Goal: Feedback & Contribution: Leave review/rating

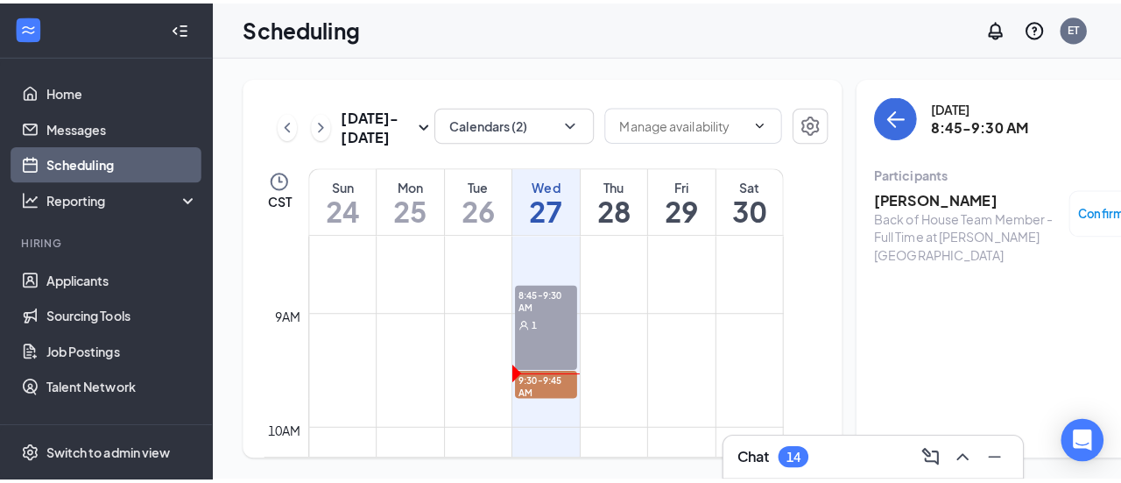
scroll to position [932, 0]
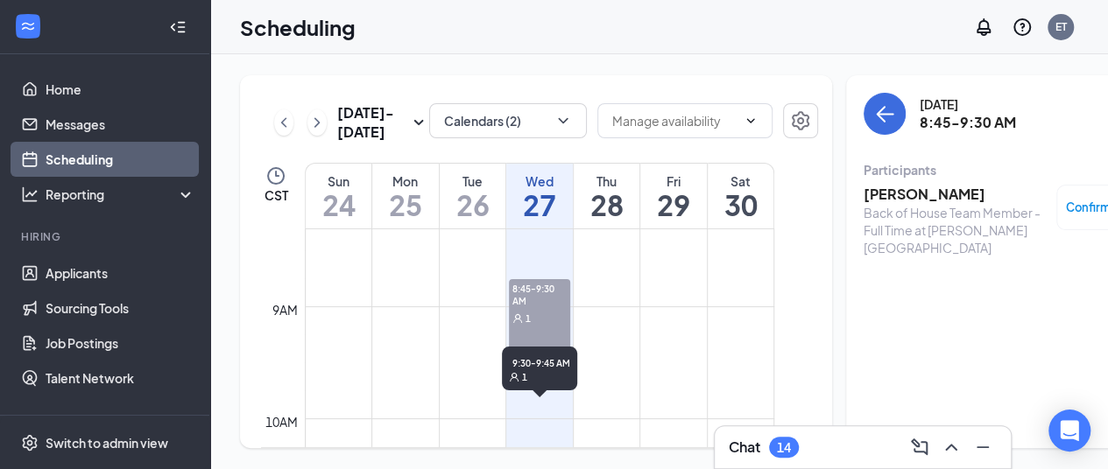
click at [553, 406] on div "1" at bounding box center [539, 402] width 61 height 18
click at [550, 405] on div "1" at bounding box center [539, 402] width 61 height 18
click at [875, 186] on h3 "[PERSON_NAME]" at bounding box center [956, 194] width 184 height 19
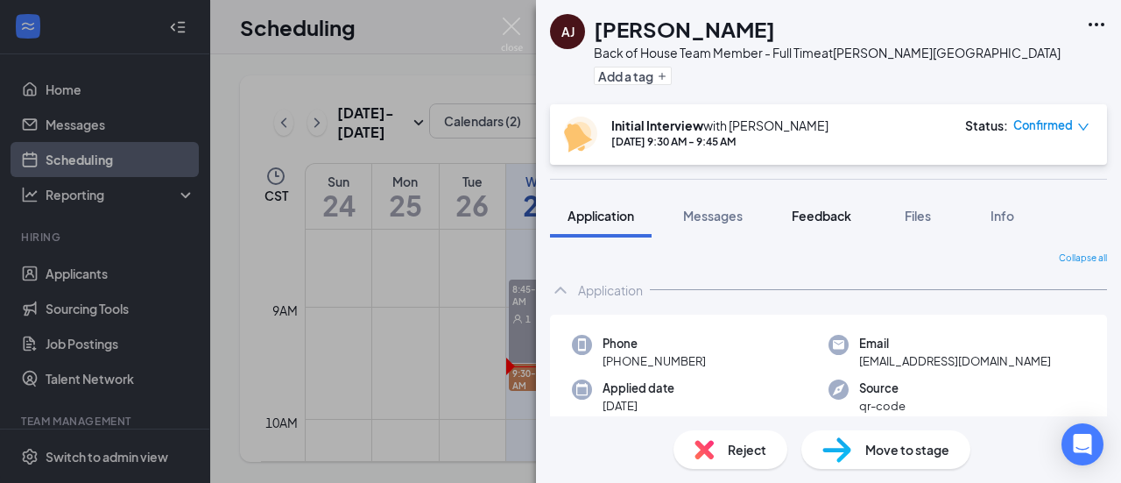
click at [827, 217] on span "Feedback" at bounding box center [822, 216] width 60 height 16
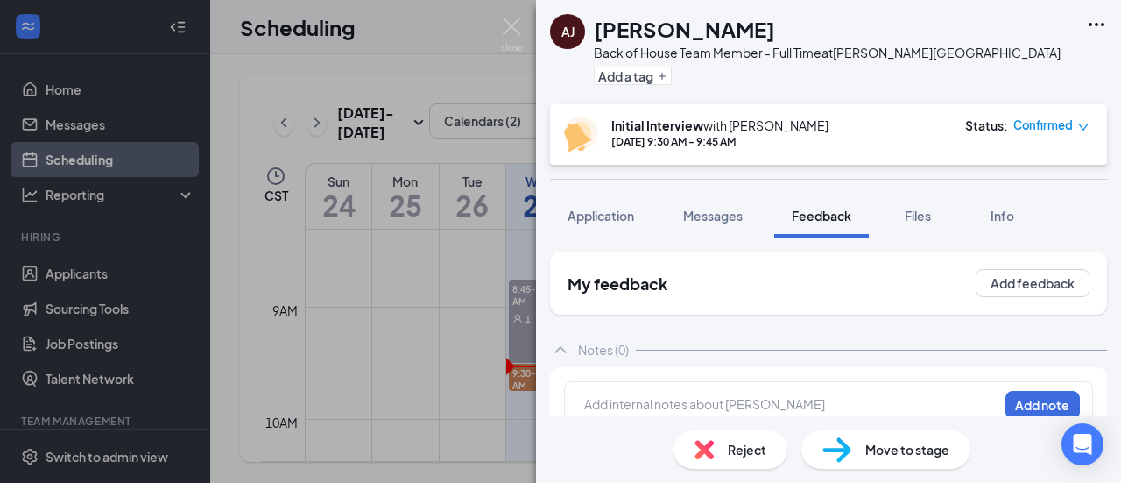
scroll to position [25, 0]
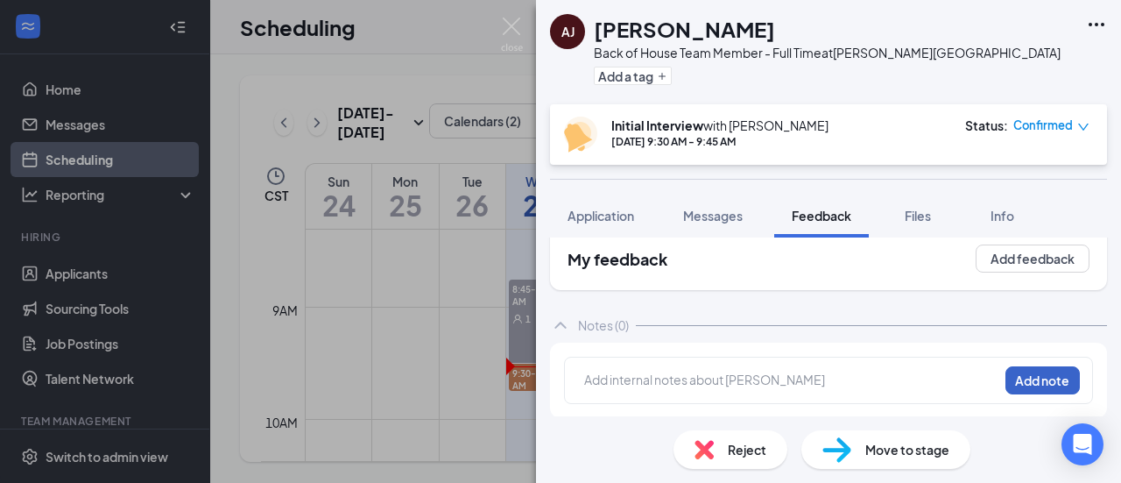
click at [1015, 391] on button "Add note" at bounding box center [1043, 380] width 74 height 28
click at [1016, 388] on button "Add note" at bounding box center [1043, 380] width 74 height 28
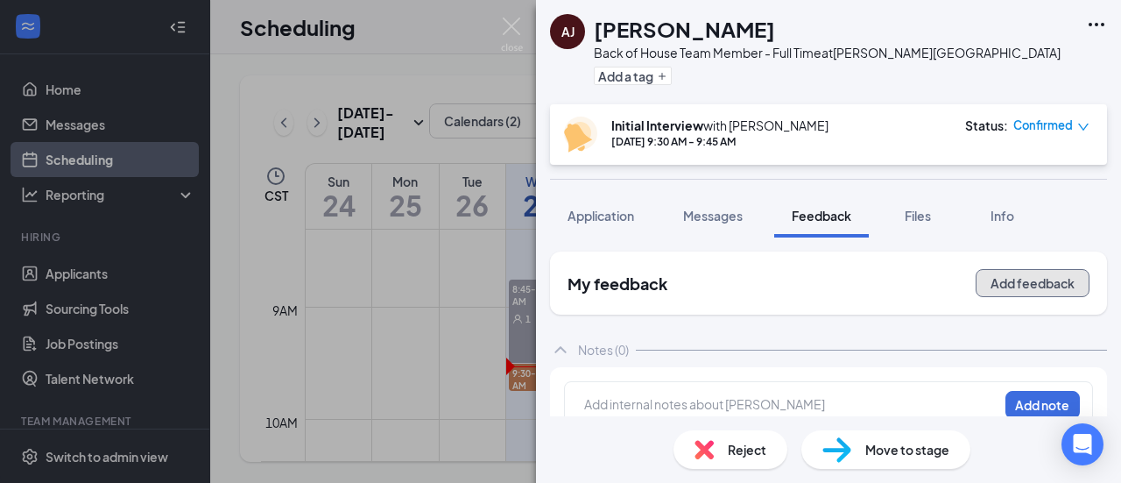
click at [1026, 275] on button "Add feedback" at bounding box center [1033, 283] width 114 height 28
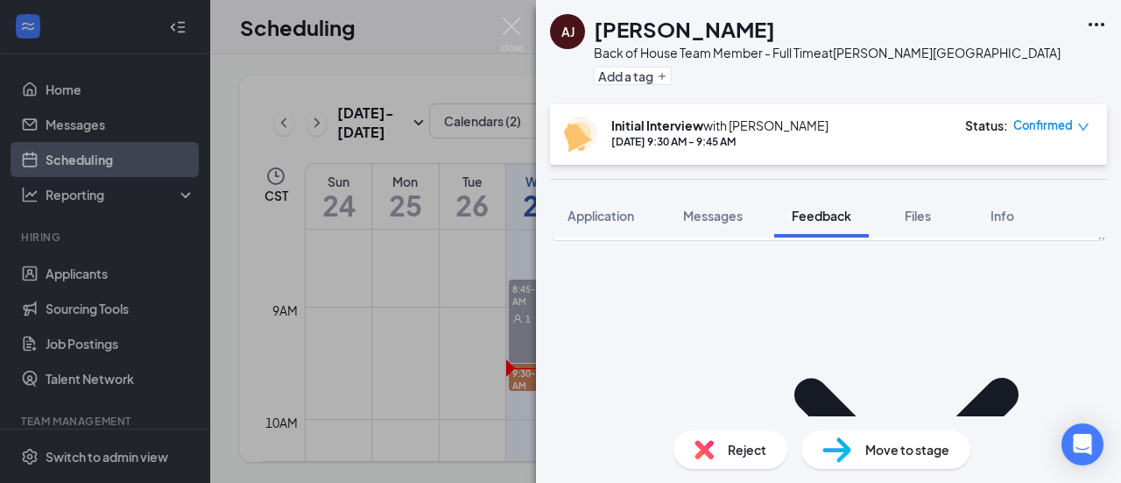
scroll to position [267, 0]
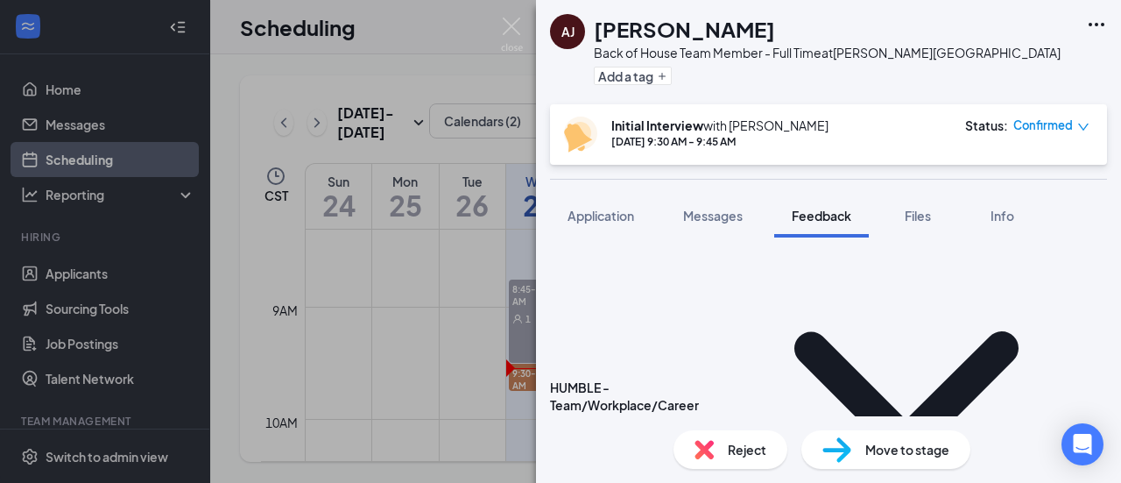
click at [794, 331] on icon "ChevronDown" at bounding box center [906, 395] width 224 height 129
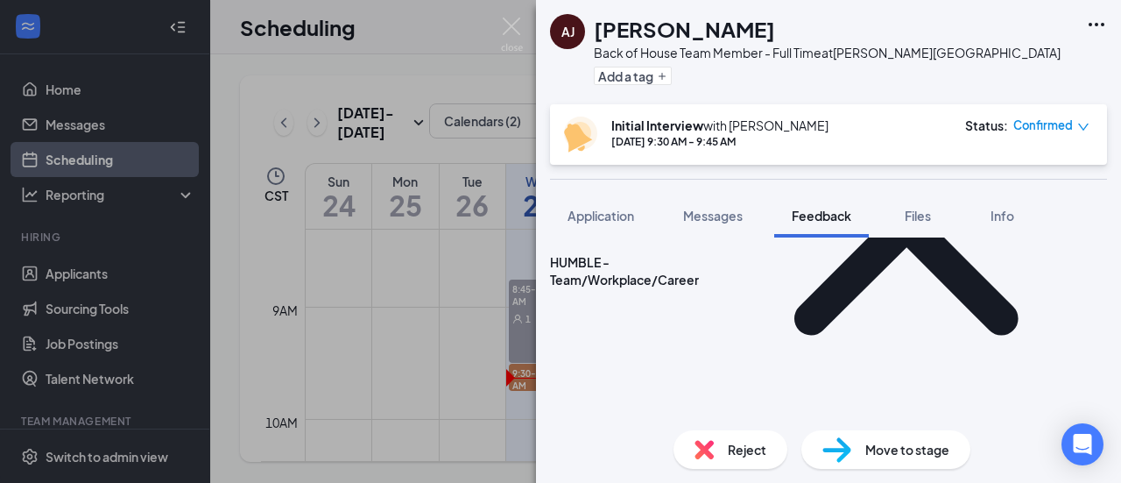
scroll to position [393, 0]
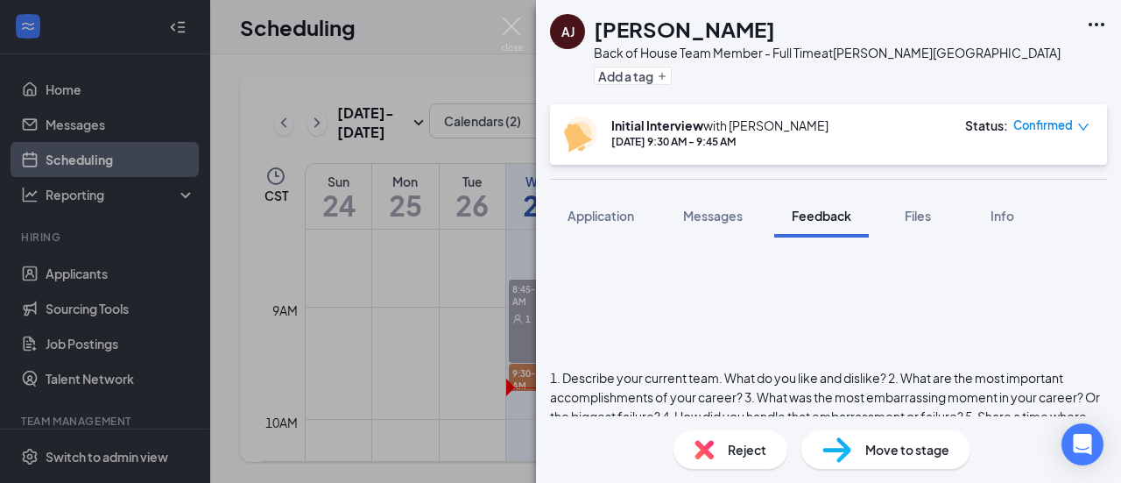
scroll to position [495, 0]
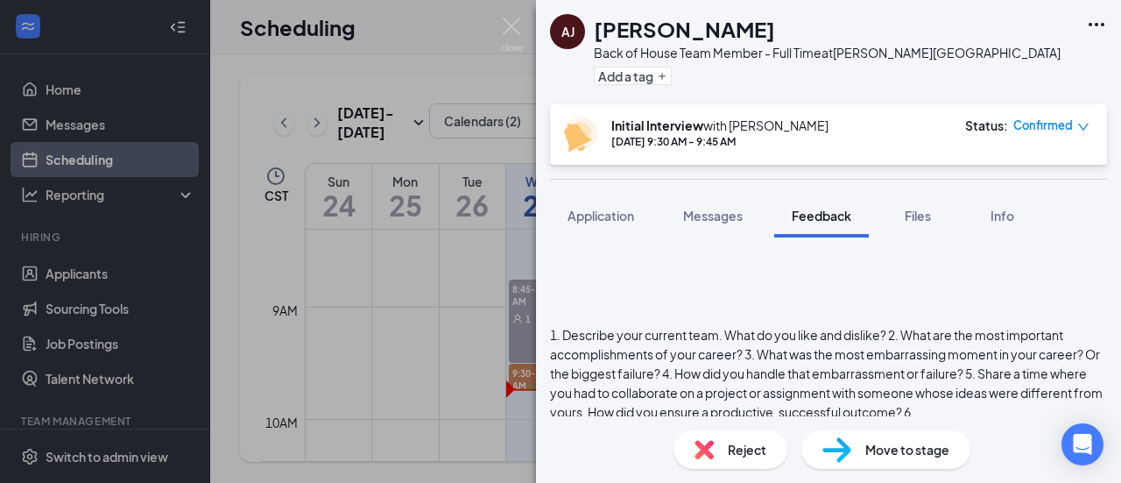
scroll to position [537, 0]
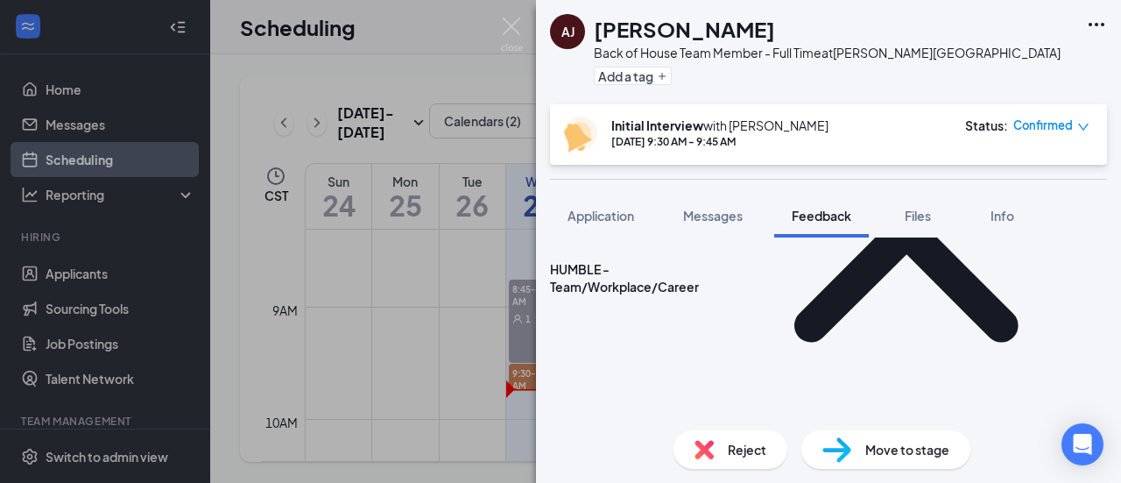
scroll to position [384, 0]
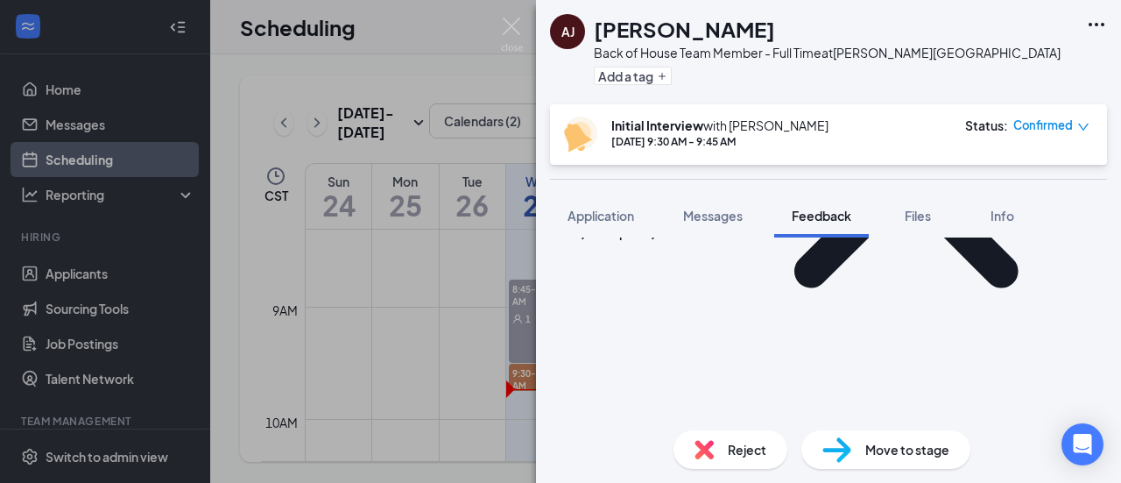
scroll to position [441, 0]
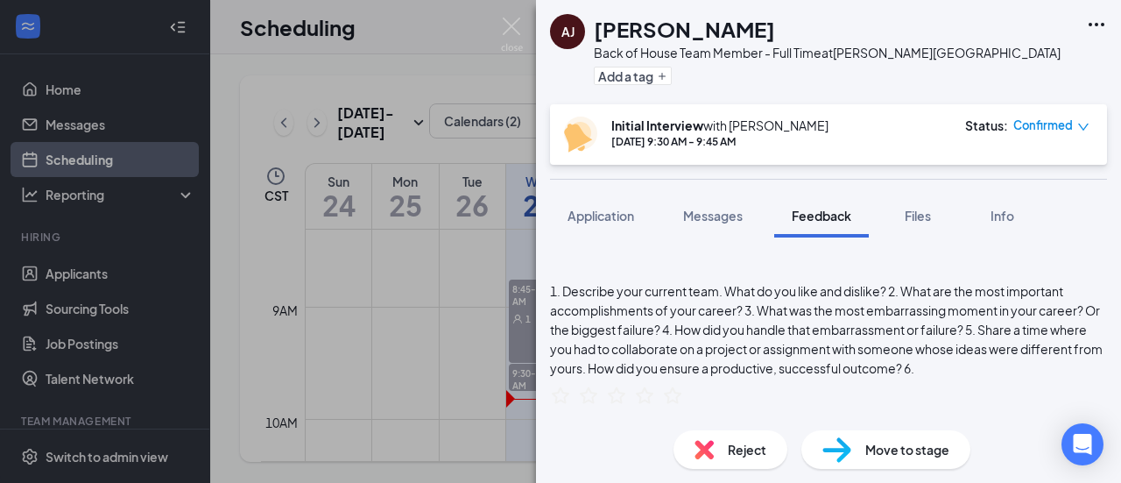
scroll to position [583, 0]
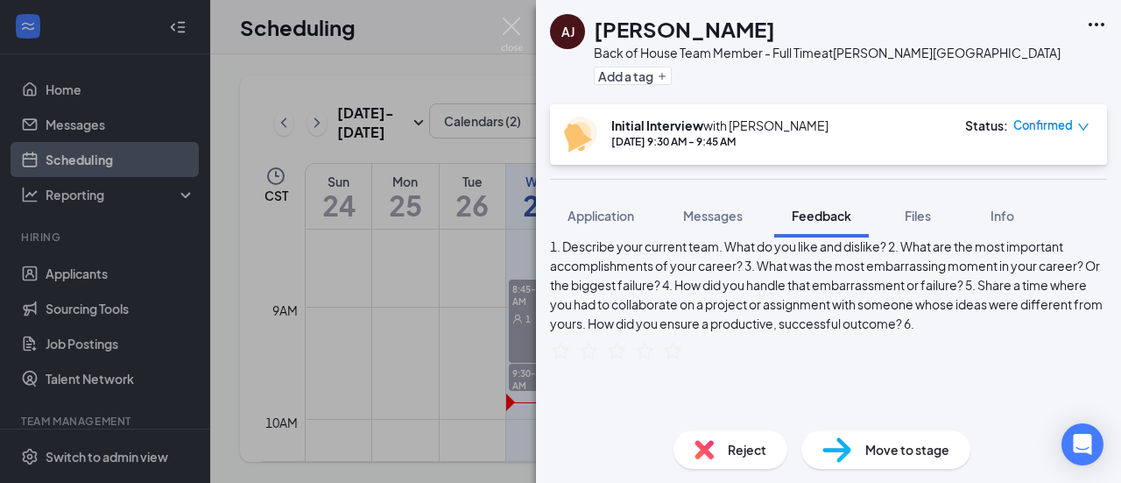
scroll to position [627, 0]
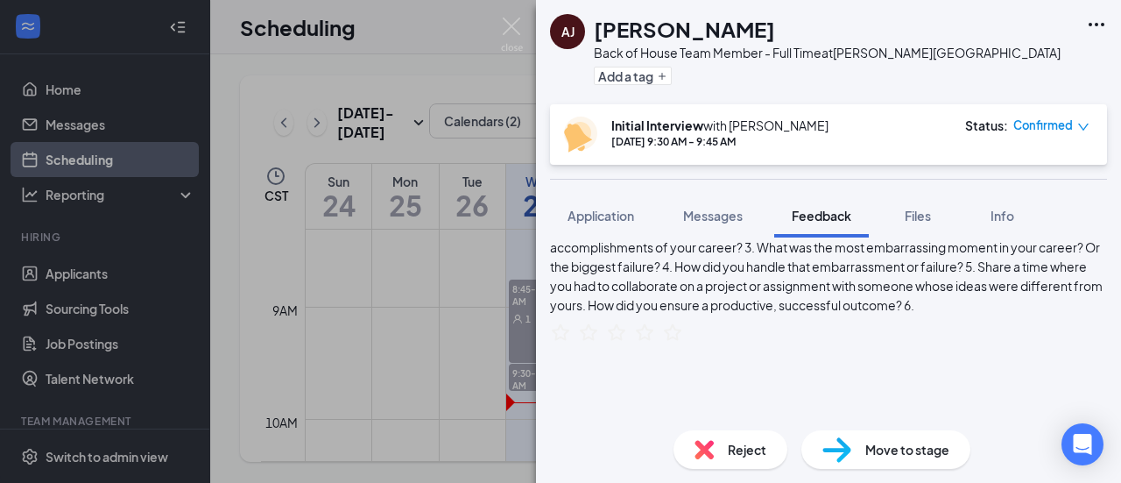
scroll to position [645, 0]
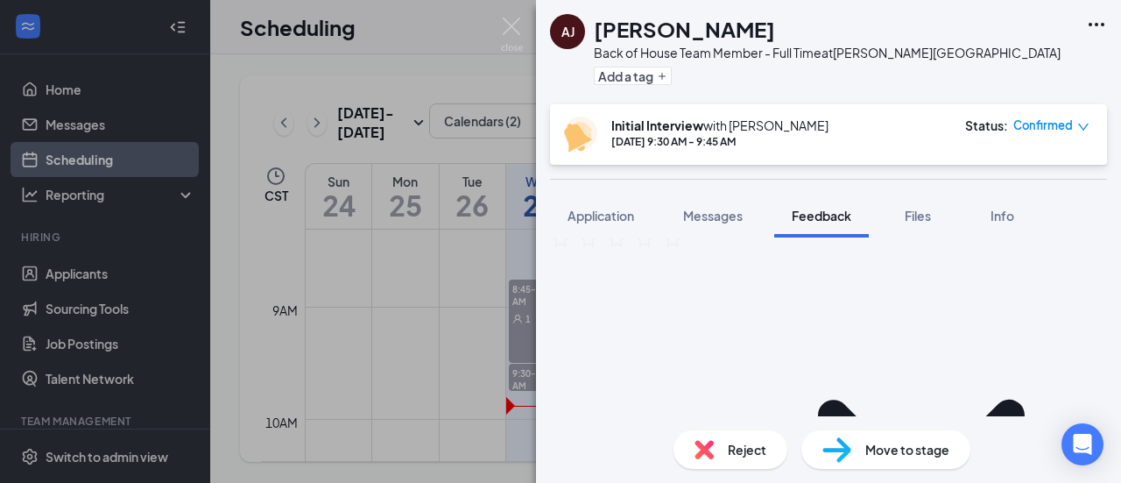
scroll to position [740, 0]
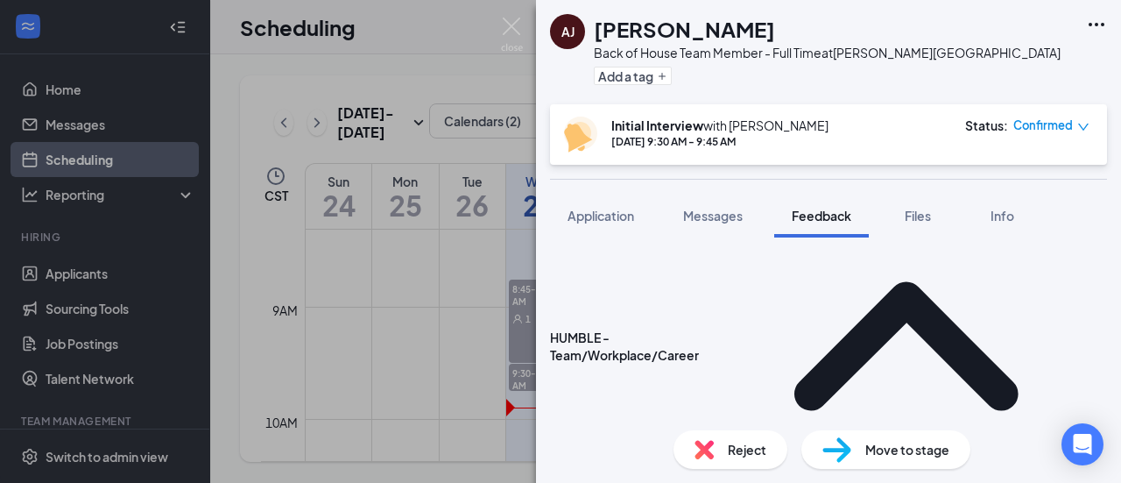
scroll to position [318, 0]
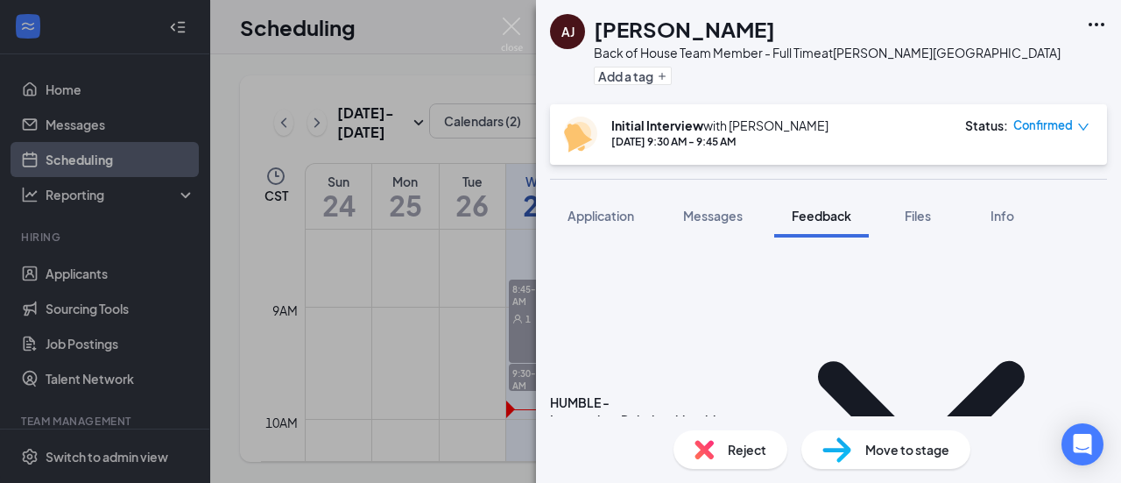
scroll to position [786, 0]
